Goal: Answer question/provide support

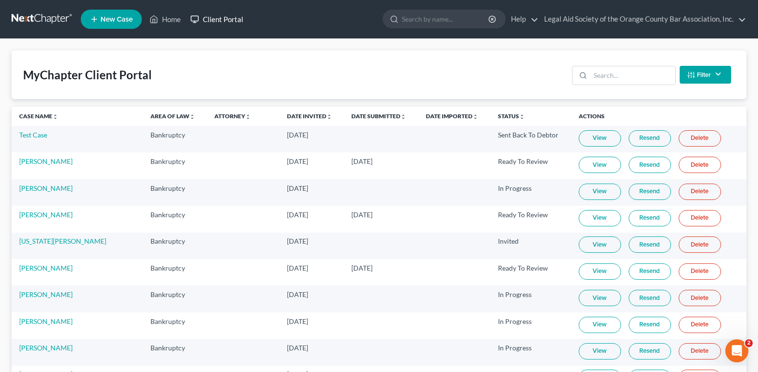
click at [235, 23] on link "Client Portal" at bounding box center [217, 19] width 63 height 17
click at [226, 16] on link "Client Portal" at bounding box center [217, 19] width 63 height 17
click at [461, 21] on input "search" at bounding box center [446, 19] width 88 height 18
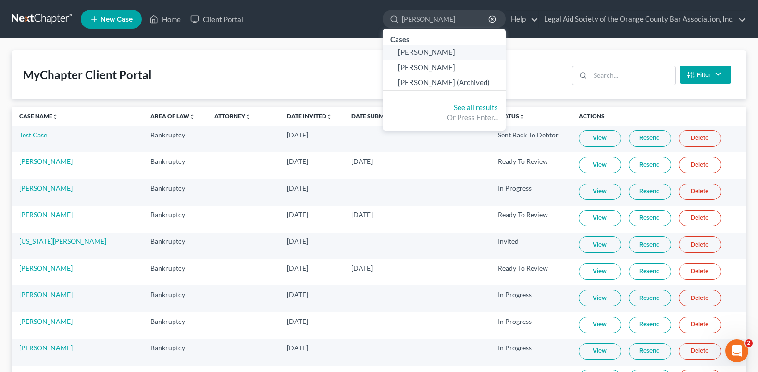
type input "[PERSON_NAME]"
click at [414, 48] on span "[PERSON_NAME]" at bounding box center [426, 52] width 57 height 9
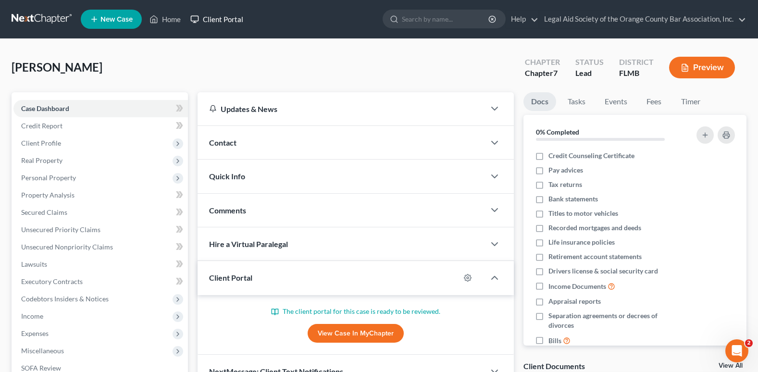
click at [224, 19] on link "Client Portal" at bounding box center [217, 19] width 63 height 17
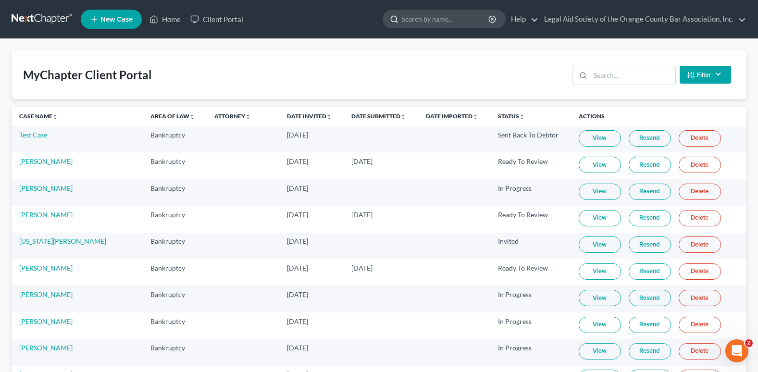
click at [446, 19] on input "search" at bounding box center [446, 19] width 88 height 18
click at [223, 22] on link "Client Portal" at bounding box center [217, 19] width 63 height 17
click at [417, 18] on input "search" at bounding box center [446, 19] width 88 height 18
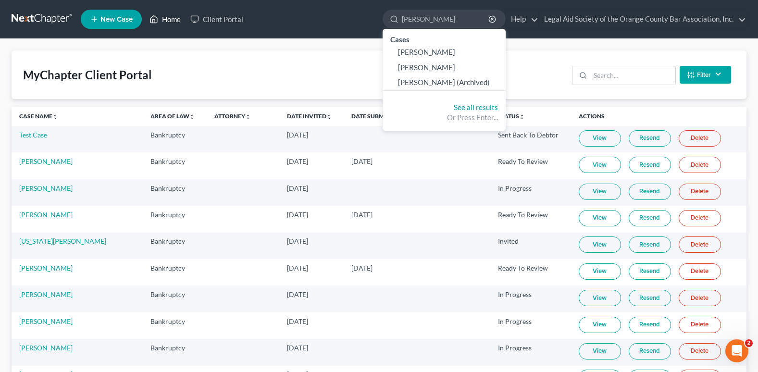
type input "[PERSON_NAME]"
click at [166, 22] on link "Home" at bounding box center [165, 19] width 41 height 17
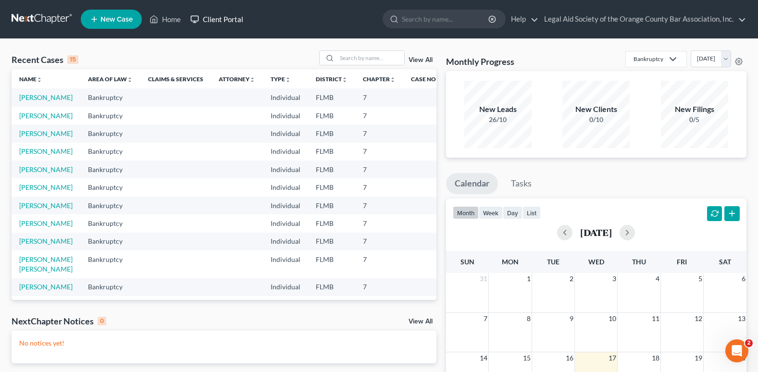
click at [234, 13] on link "Client Portal" at bounding box center [217, 19] width 63 height 17
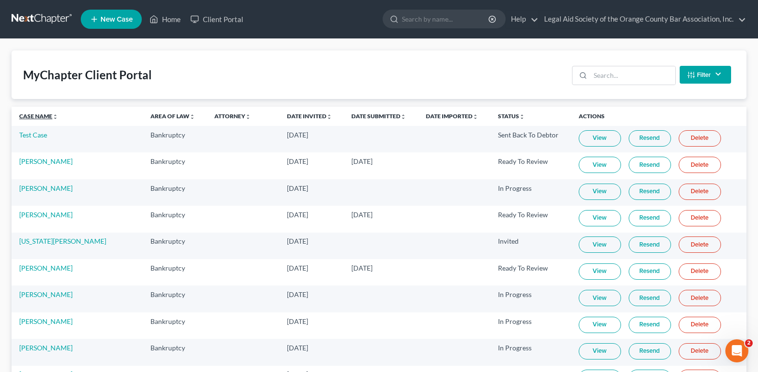
click at [33, 113] on link "Case Name unfold_more expand_more expand_less" at bounding box center [38, 116] width 39 height 7
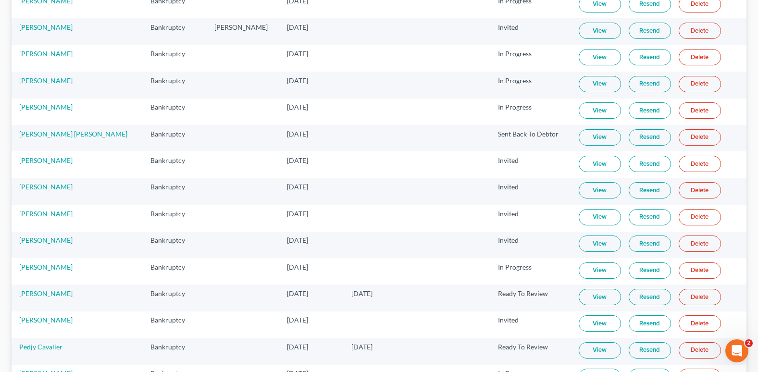
scroll to position [625, 0]
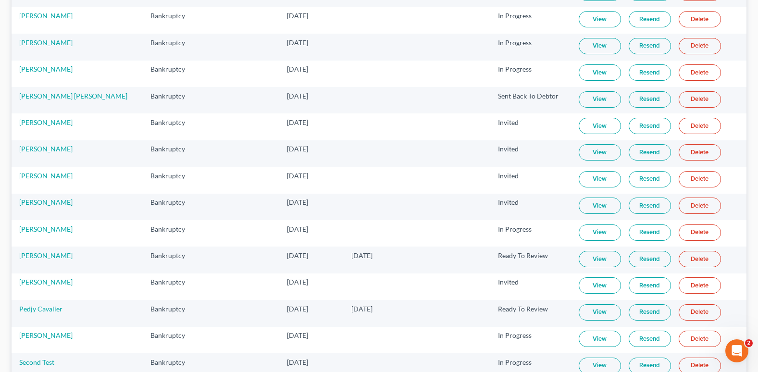
click at [579, 258] on link "View" at bounding box center [600, 259] width 42 height 16
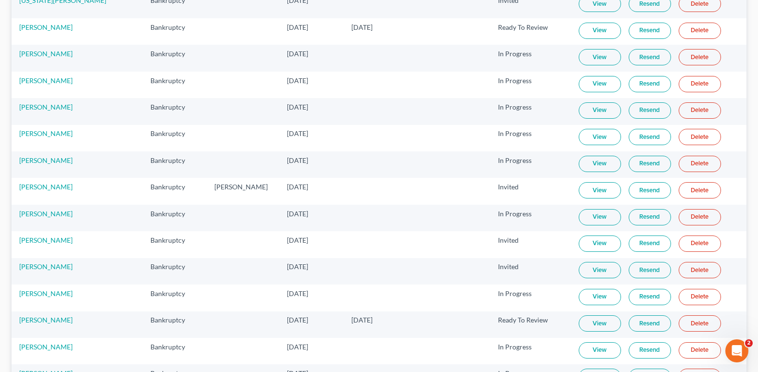
scroll to position [240, 0]
click at [589, 322] on link "View" at bounding box center [600, 324] width 42 height 16
click at [57, 321] on link "[PERSON_NAME]" at bounding box center [45, 320] width 53 height 8
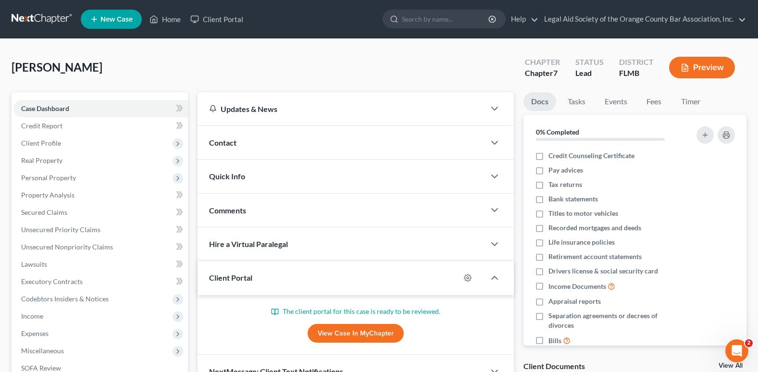
click at [244, 144] on div "Contact" at bounding box center [342, 142] width 288 height 33
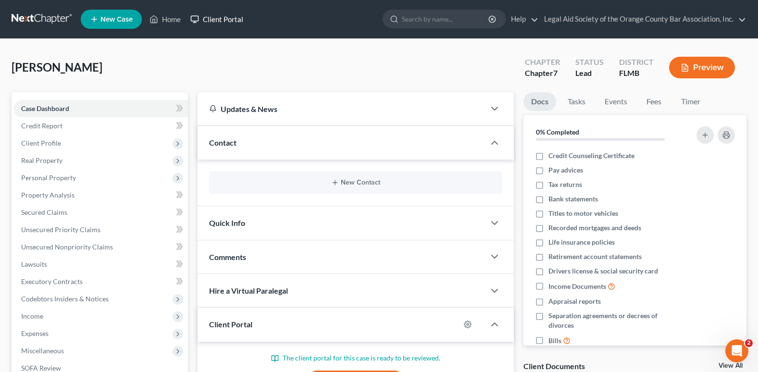
click at [223, 18] on link "Client Portal" at bounding box center [217, 19] width 63 height 17
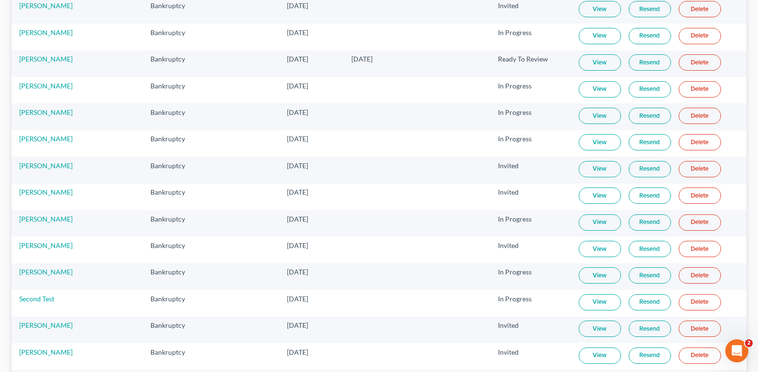
scroll to position [481, 0]
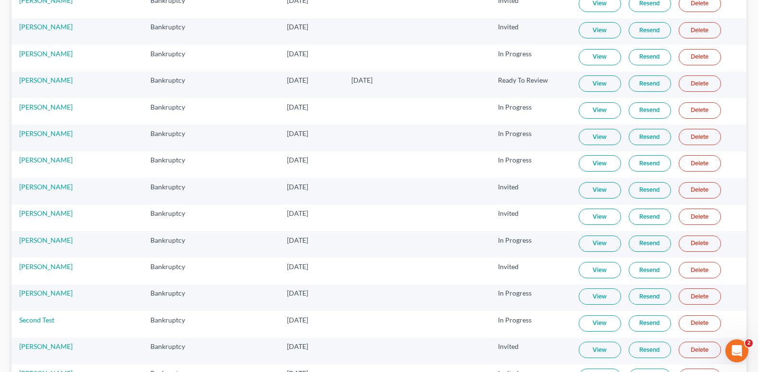
click at [631, 85] on link "Resend" at bounding box center [650, 83] width 42 height 16
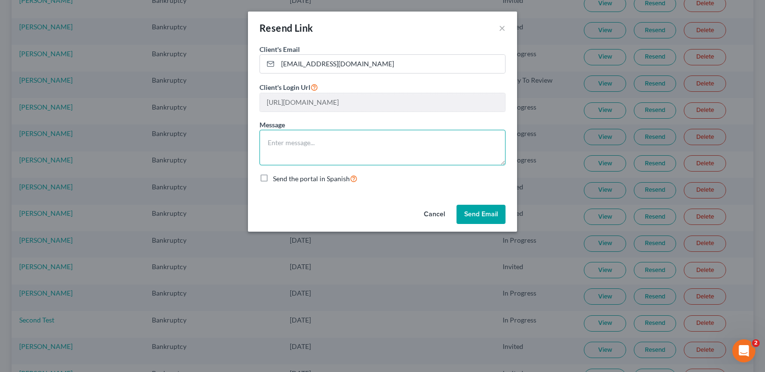
click at [296, 138] on textarea at bounding box center [383, 148] width 246 height 36
drag, startPoint x: 293, startPoint y: 145, endPoint x: 347, endPoint y: 134, distance: 54.9
click at [347, 134] on textarea "Hello: WE are" at bounding box center [383, 148] width 246 height 36
click at [476, 146] on textarea "Hello: We are resending you your link. Please continue working out" at bounding box center [383, 148] width 246 height 36
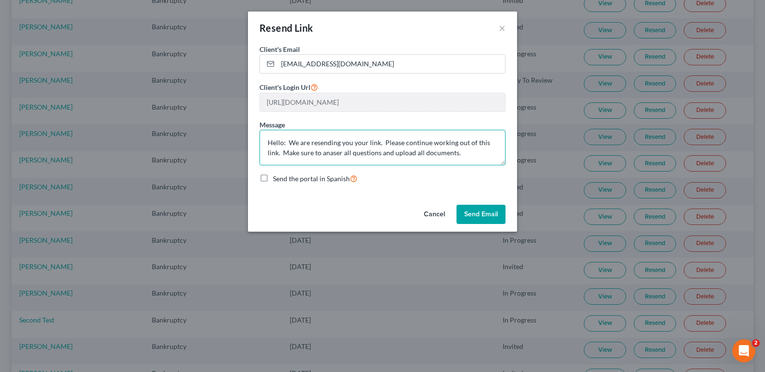
drag, startPoint x: 334, startPoint y: 157, endPoint x: 329, endPoint y: 155, distance: 5.5
type textarea "Hello: We are resending you your link. Please continue working out of this link…"
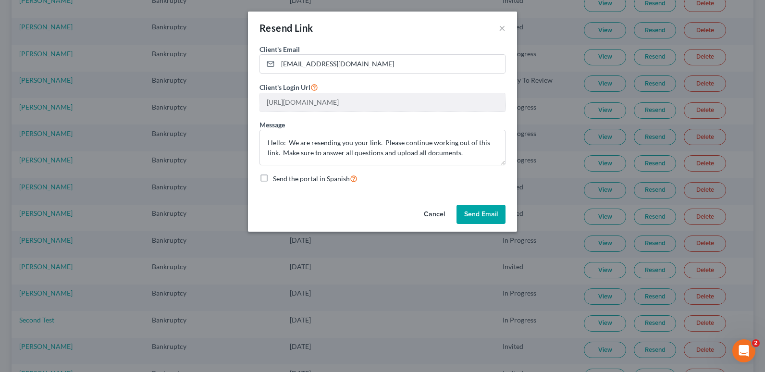
click at [479, 214] on button "Send Email" at bounding box center [481, 214] width 49 height 19
